Goal: Complete application form

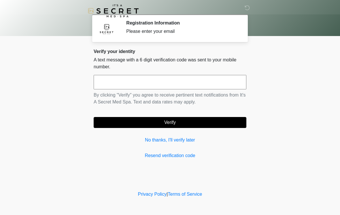
click at [220, 147] on div "Verify your identity A text message with a 6 digit verification code was sent t…" at bounding box center [170, 104] width 153 height 110
click at [183, 141] on link "No thanks, I'll verify later" at bounding box center [170, 140] width 153 height 7
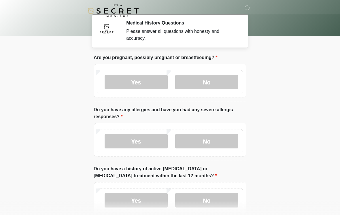
click at [215, 84] on label "No" at bounding box center [206, 82] width 63 height 14
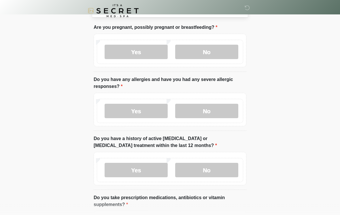
scroll to position [32, 0]
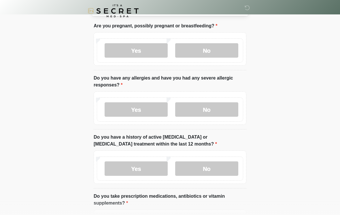
click at [222, 109] on label "No" at bounding box center [206, 109] width 63 height 14
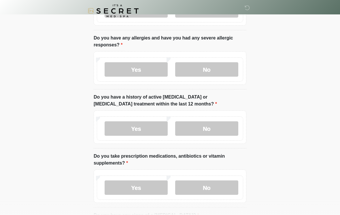
scroll to position [72, 0]
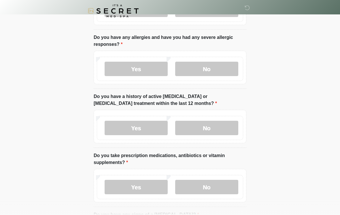
click at [220, 127] on label "No" at bounding box center [206, 128] width 63 height 14
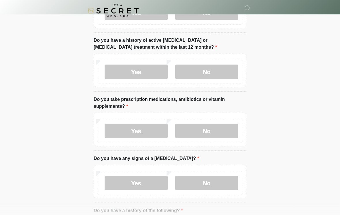
click at [139, 130] on label "Yes" at bounding box center [136, 131] width 63 height 14
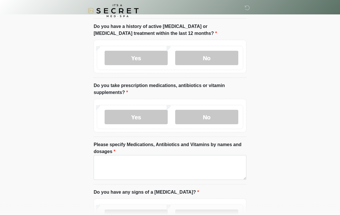
scroll to position [164, 0]
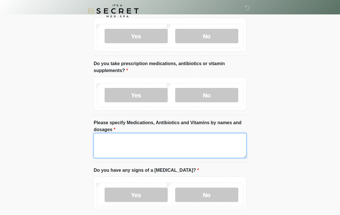
click at [191, 138] on textarea "Please specify Medications, Antibiotics and Vitamins by names and dosages" at bounding box center [170, 145] width 153 height 25
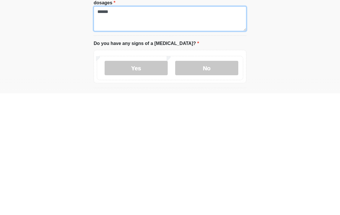
scroll to position [170, 0]
type textarea "******"
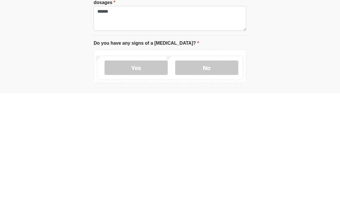
click at [213, 182] on label "No" at bounding box center [206, 189] width 63 height 14
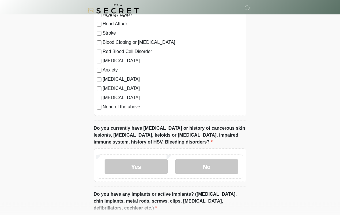
scroll to position [410, 0]
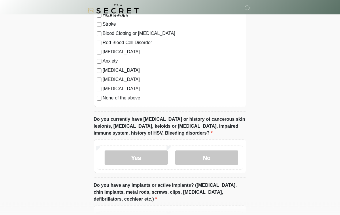
click at [211, 152] on label "No" at bounding box center [206, 158] width 63 height 14
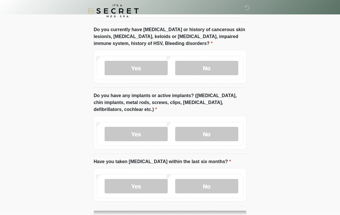
scroll to position [500, 0]
click at [133, 134] on label "Yes" at bounding box center [136, 134] width 63 height 14
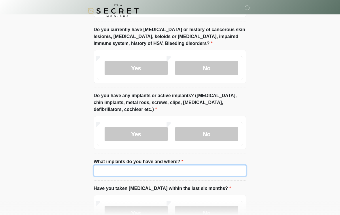
click at [190, 172] on input "What implants do you have and where?" at bounding box center [170, 170] width 153 height 11
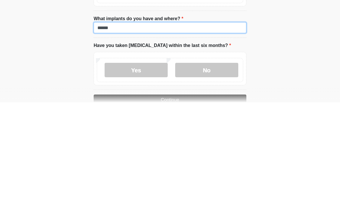
scroll to position [531, 0]
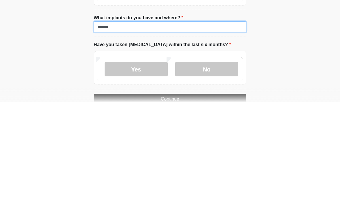
type input "******"
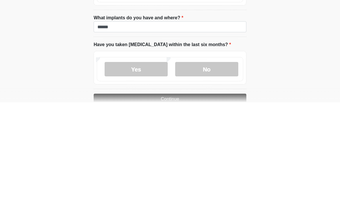
click at [217, 175] on label "No" at bounding box center [206, 182] width 63 height 14
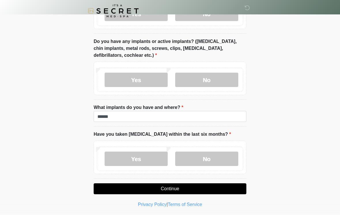
click at [197, 186] on button "Continue" at bounding box center [170, 188] width 153 height 11
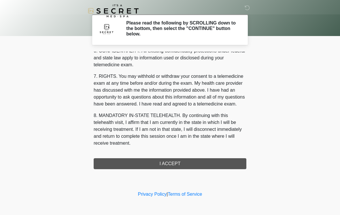
scroll to position [235, 0]
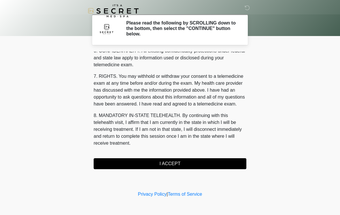
click at [173, 164] on button "I ACCEPT" at bounding box center [170, 163] width 153 height 11
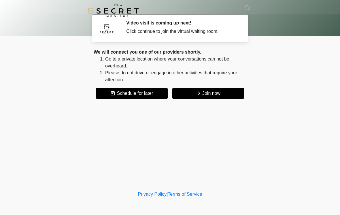
click at [217, 94] on button "Join now" at bounding box center [209, 93] width 72 height 11
